Goal: Transaction & Acquisition: Purchase product/service

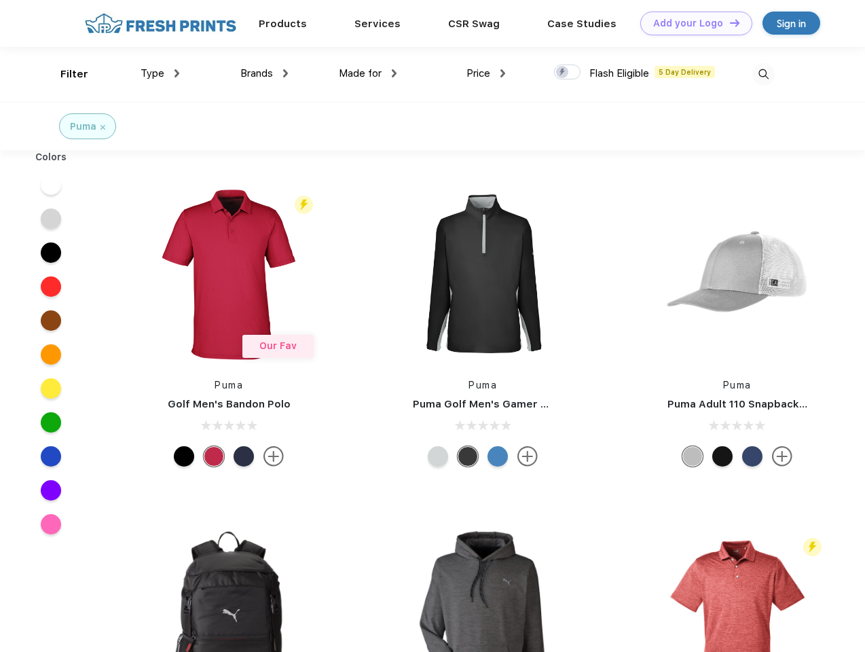
click at [691, 23] on link "Add your Logo Design Tool" at bounding box center [696, 24] width 112 height 24
click at [0, 0] on div "Design Tool" at bounding box center [0, 0] width 0 height 0
click at [728, 22] on link "Add your Logo Design Tool" at bounding box center [696, 24] width 112 height 24
click at [65, 74] on div "Filter" at bounding box center [74, 75] width 28 height 16
click at [160, 73] on span "Type" at bounding box center [153, 73] width 24 height 12
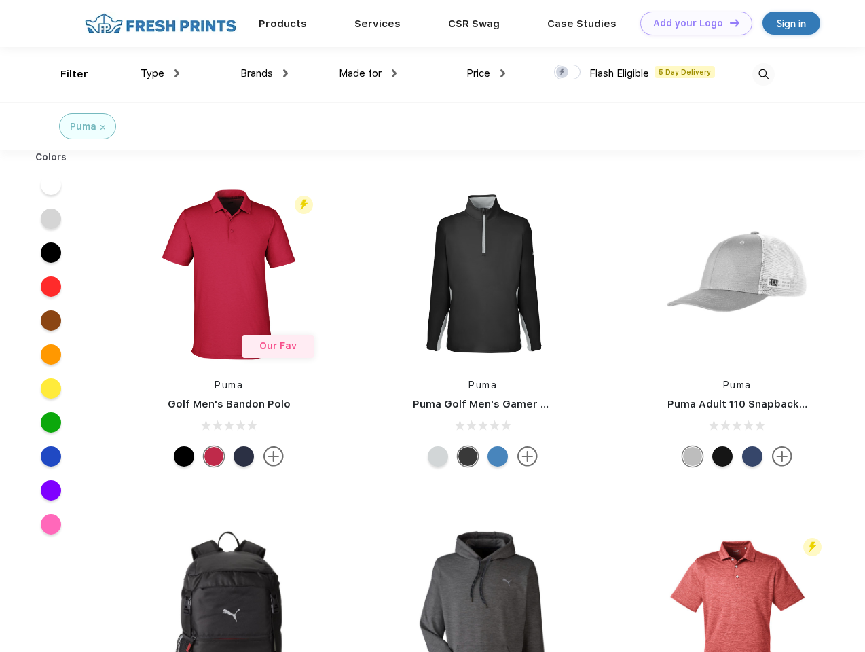
click at [264, 73] on span "Brands" at bounding box center [256, 73] width 33 height 12
click at [368, 73] on span "Made for" at bounding box center [360, 73] width 43 height 12
click at [486, 73] on span "Price" at bounding box center [478, 73] width 24 height 12
click at [568, 73] on div at bounding box center [567, 71] width 26 height 15
click at [563, 73] on input "checkbox" at bounding box center [558, 68] width 9 height 9
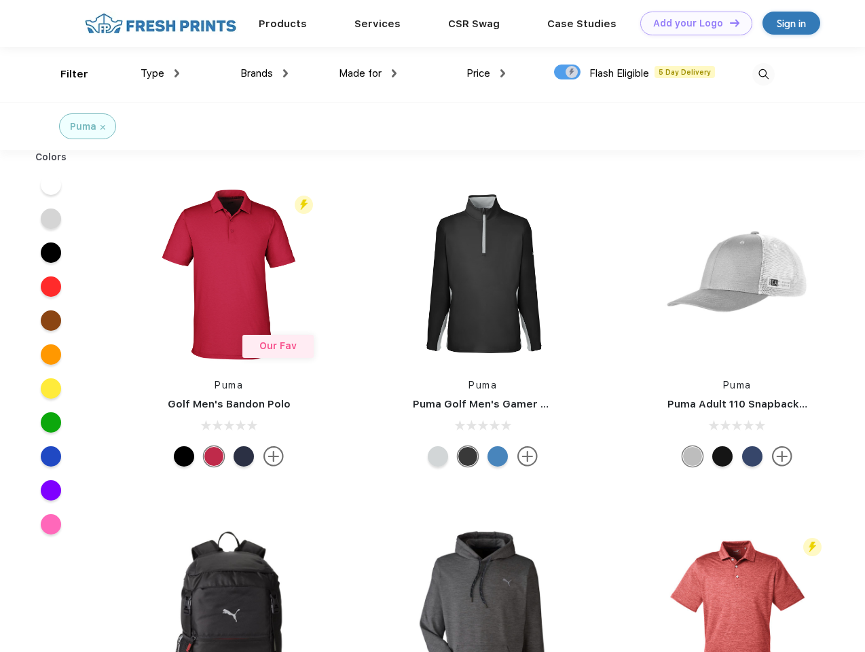
click at [763, 74] on img at bounding box center [763, 74] width 22 height 22
